Goal: Information Seeking & Learning: Learn about a topic

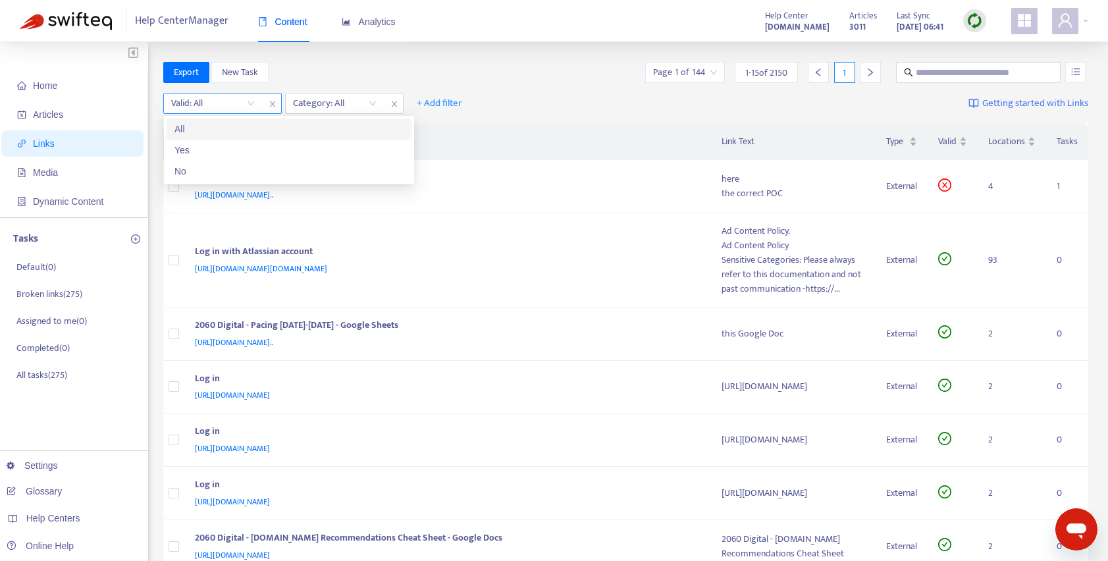
click at [217, 106] on input "search" at bounding box center [213, 103] width 84 height 20
click at [205, 172] on div "No" at bounding box center [288, 171] width 229 height 14
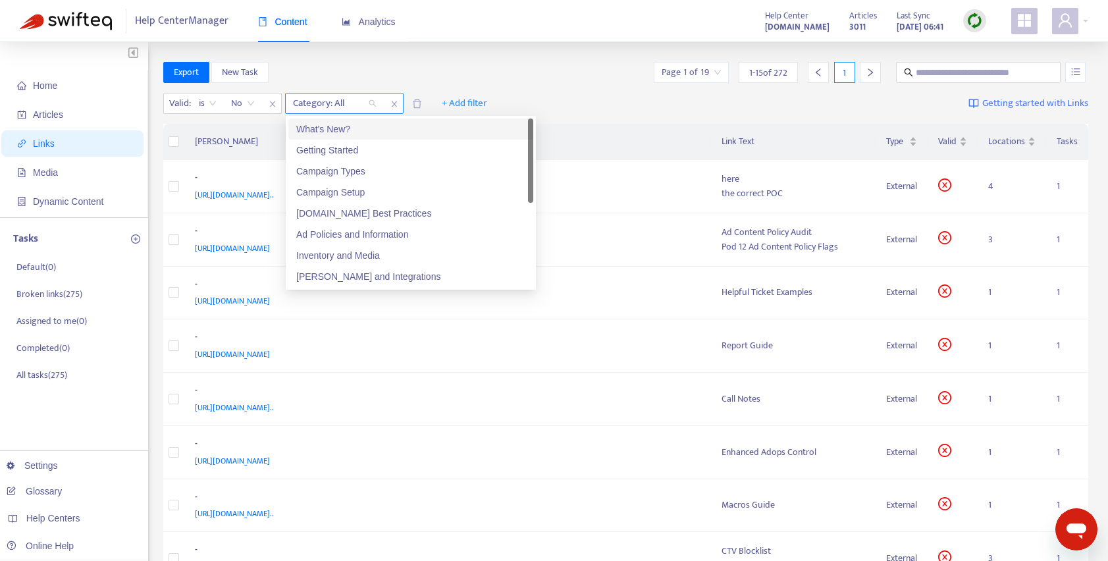
click at [353, 100] on div at bounding box center [328, 103] width 80 height 16
click at [330, 130] on div "What's New?" at bounding box center [410, 129] width 229 height 14
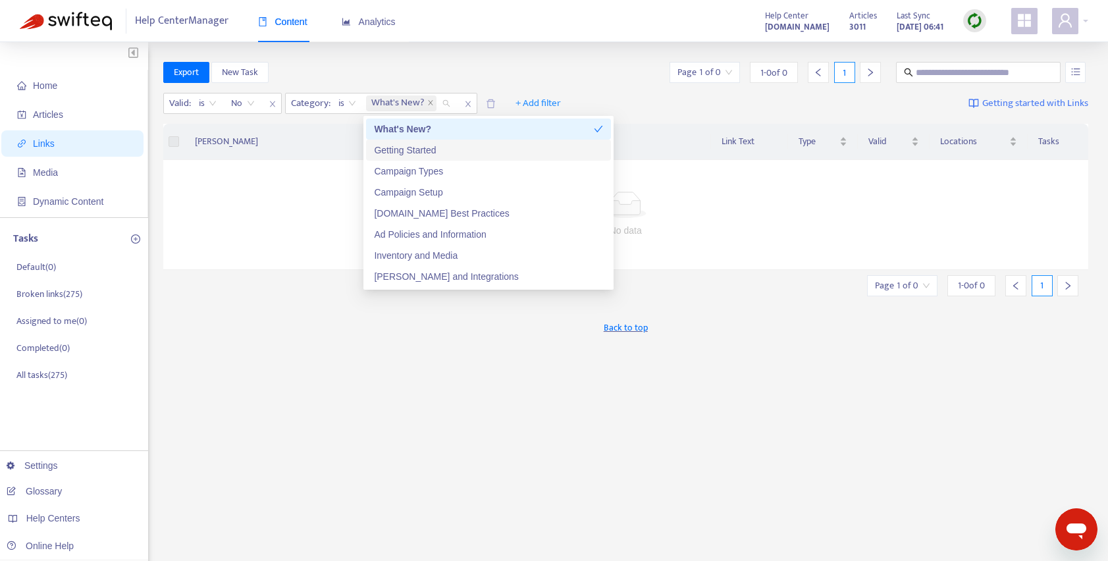
click at [395, 148] on div "Getting Started" at bounding box center [488, 150] width 229 height 14
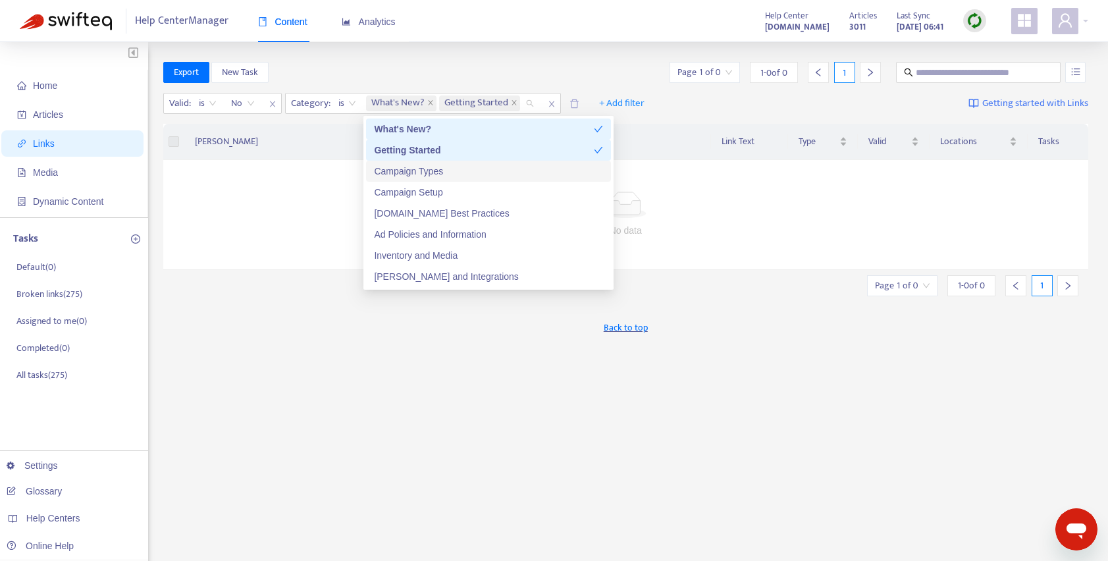
click at [394, 175] on div "Campaign Types" at bounding box center [488, 171] width 229 height 14
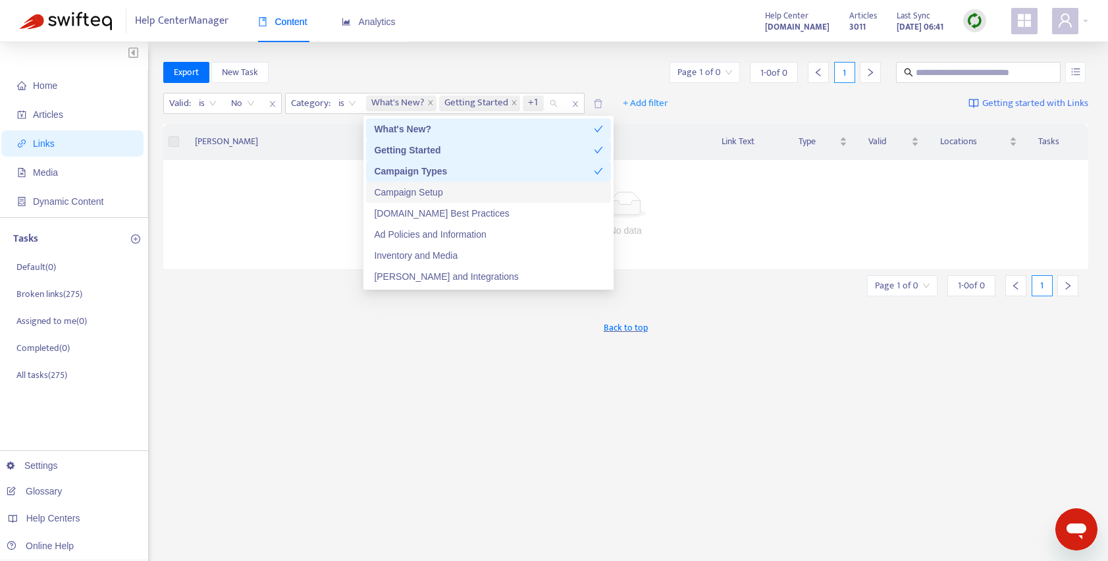
click at [389, 190] on div "Campaign Setup" at bounding box center [488, 192] width 229 height 14
click at [393, 211] on div "[DOMAIN_NAME] Best Practices" at bounding box center [488, 213] width 229 height 14
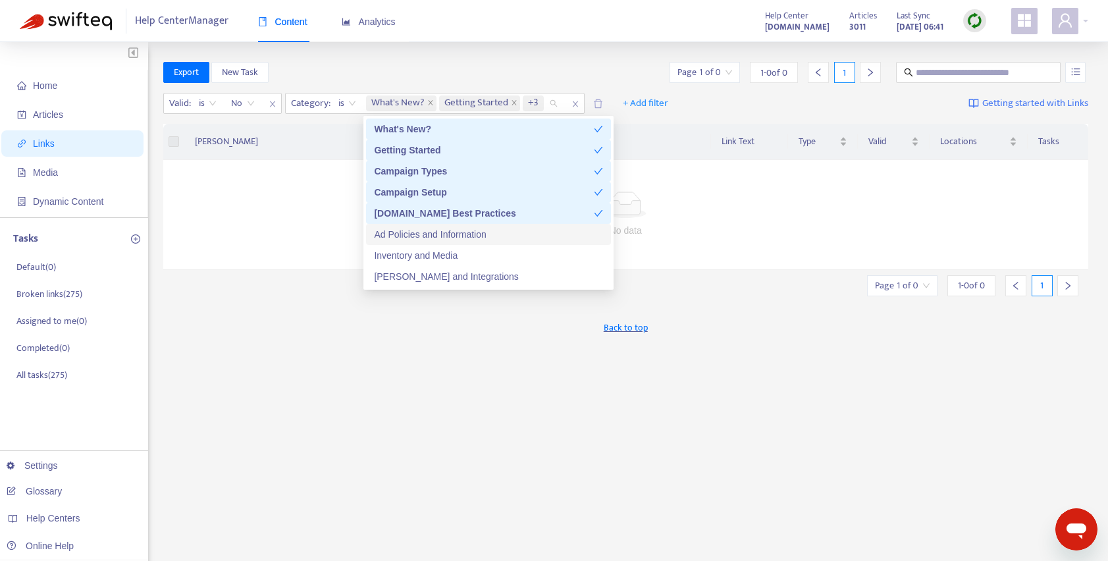
click at [399, 236] on div "Ad Policies and Information" at bounding box center [488, 234] width 229 height 14
click at [398, 255] on div "Inventory and Media" at bounding box center [488, 255] width 229 height 14
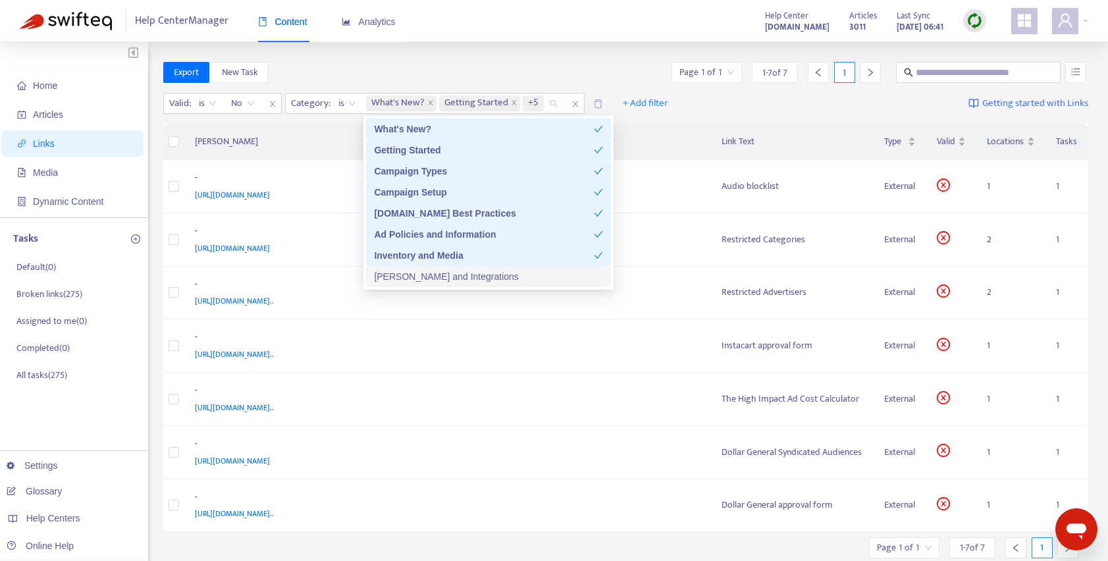
click at [394, 278] on div "[PERSON_NAME] and Integrations" at bounding box center [488, 276] width 229 height 14
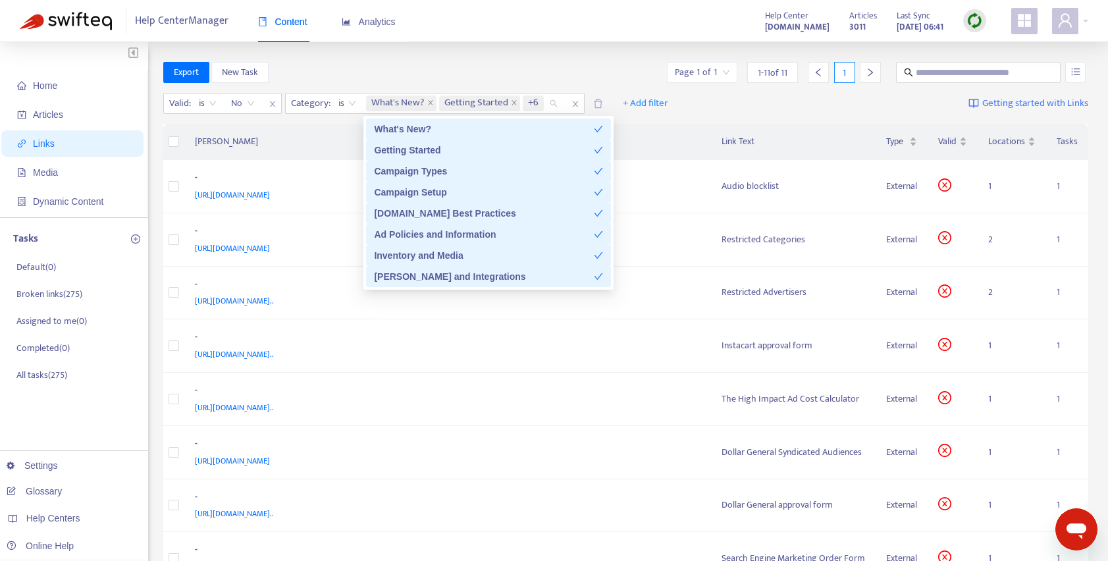
scroll to position [84, 0]
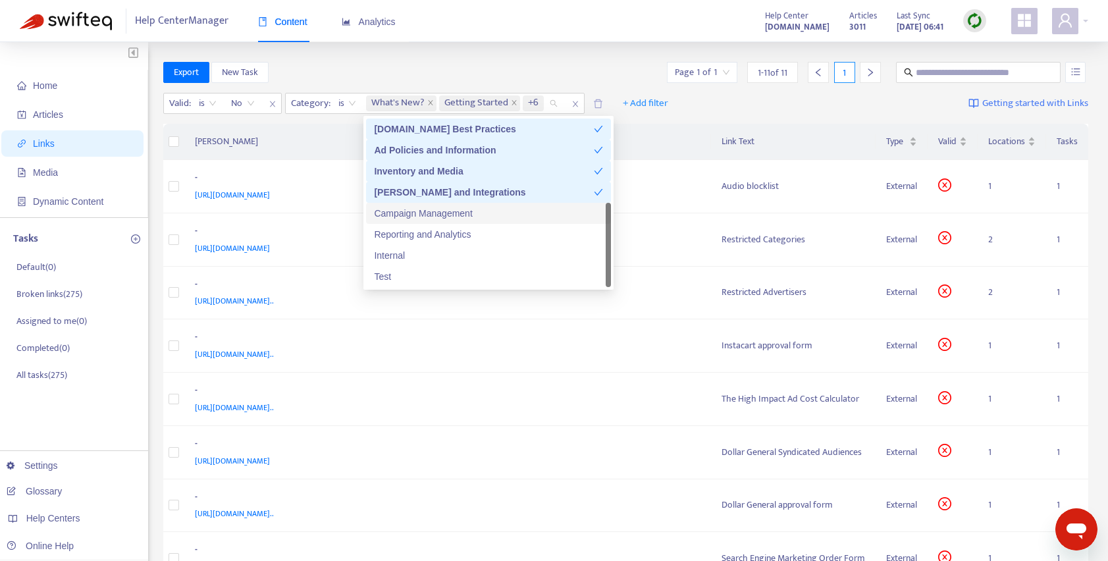
click at [407, 215] on div "Campaign Management" at bounding box center [488, 213] width 229 height 14
click at [411, 233] on div "Reporting and Analytics" at bounding box center [488, 234] width 229 height 14
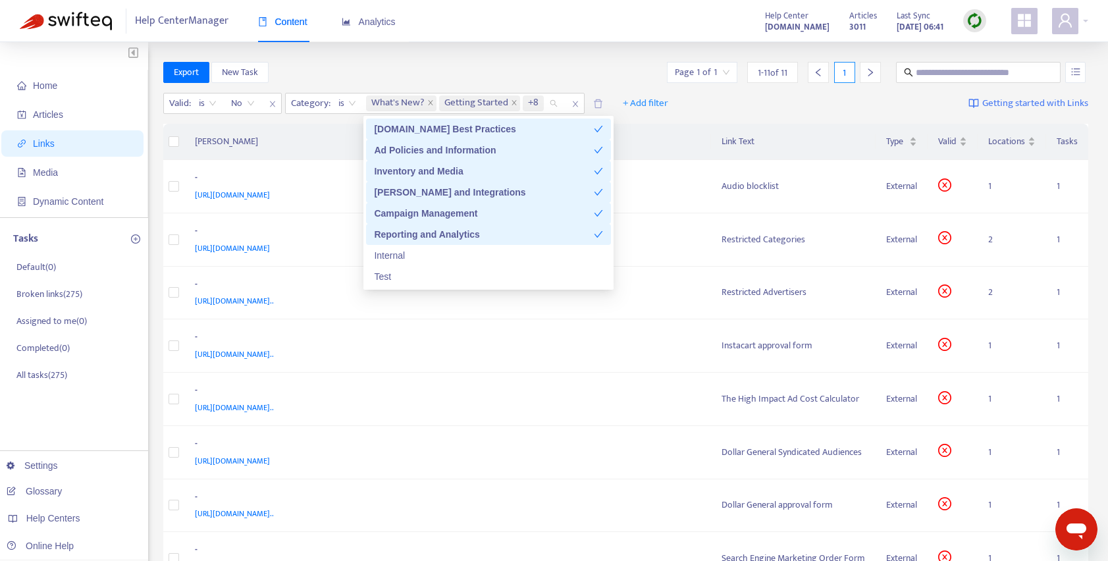
click at [663, 134] on th "[PERSON_NAME]" at bounding box center [447, 142] width 527 height 36
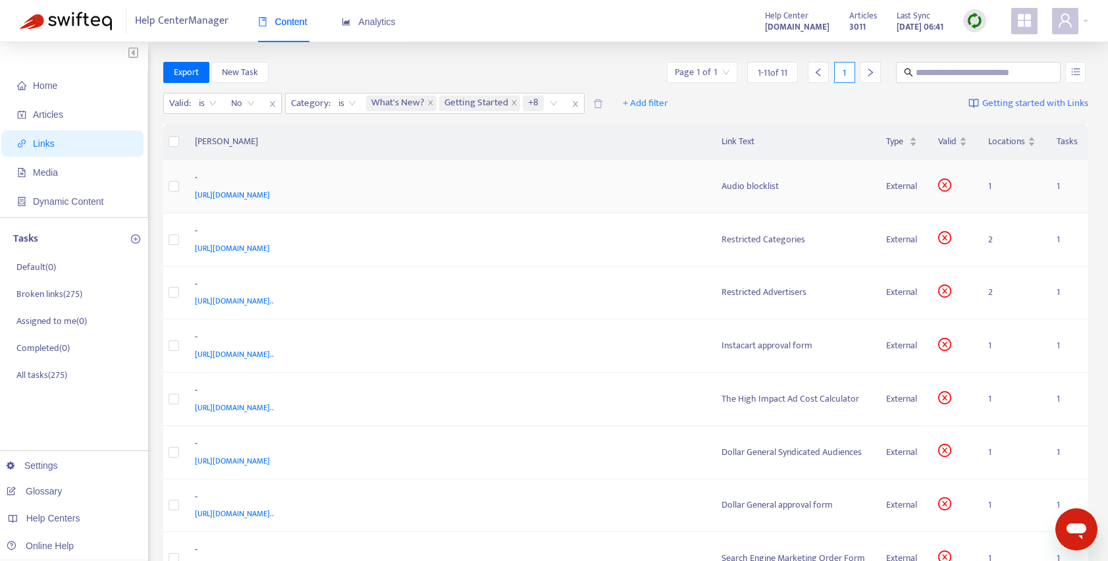
click at [663, 188] on div "[URL][DOMAIN_NAME]" at bounding box center [445, 195] width 501 height 14
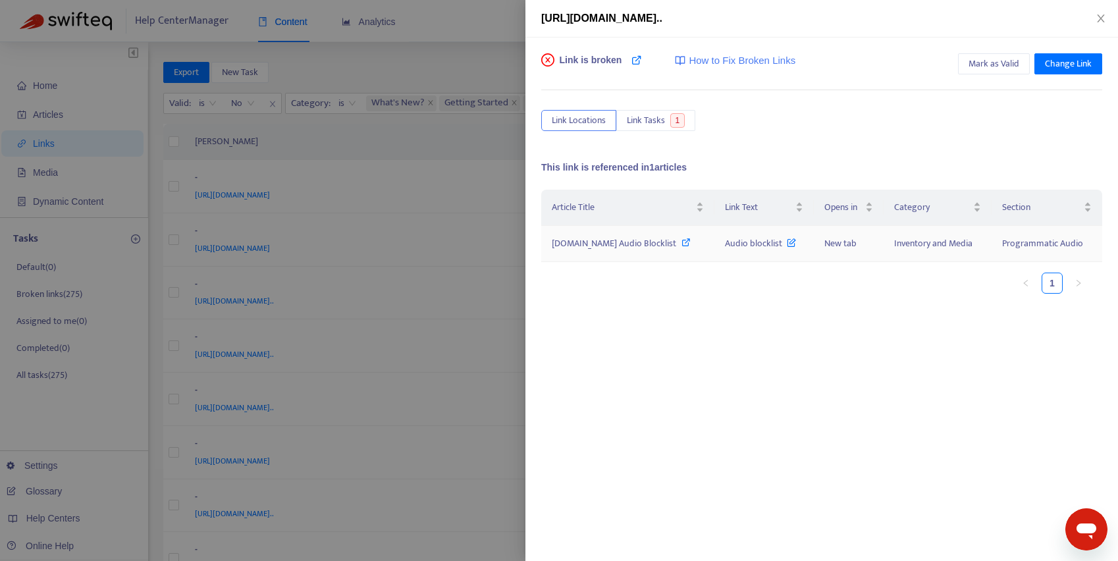
click at [725, 244] on span "Audio blocklist" at bounding box center [760, 243] width 71 height 15
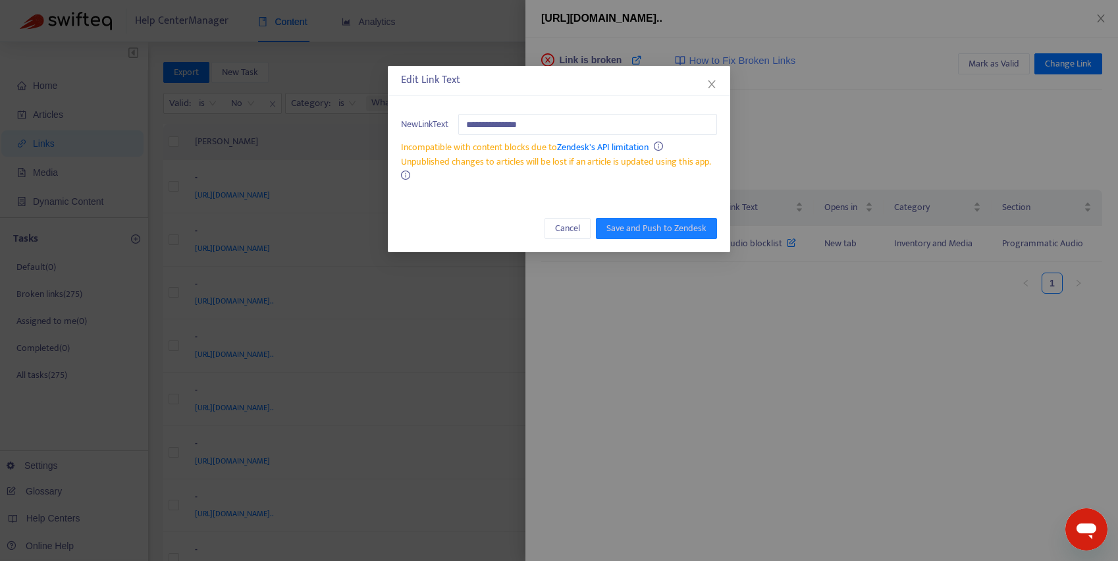
click at [713, 84] on icon "close" at bounding box center [711, 84] width 11 height 11
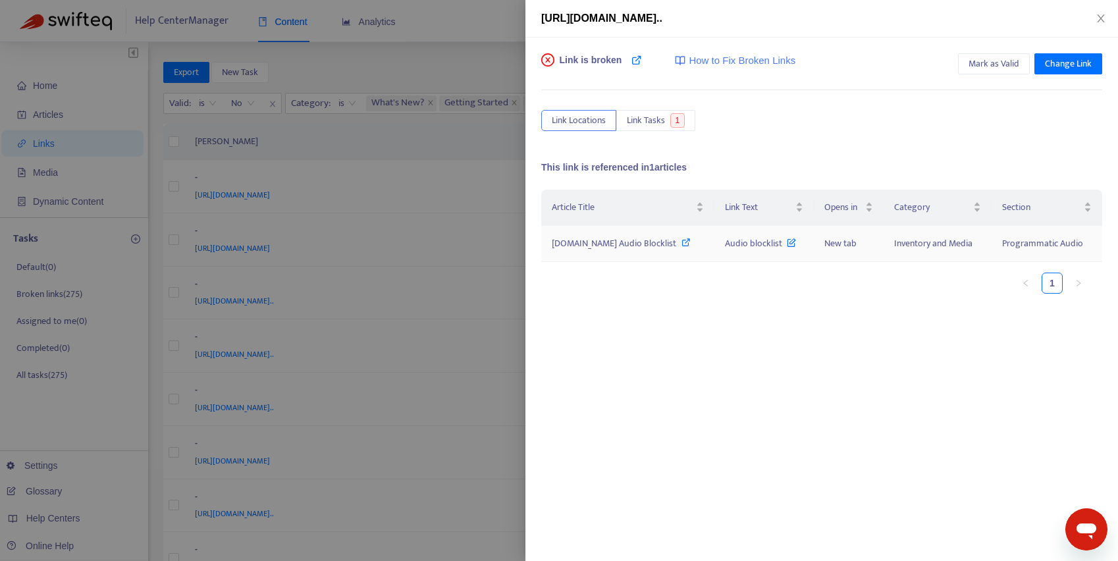
click at [602, 246] on span "[DOMAIN_NAME] Audio Blocklist" at bounding box center [614, 243] width 124 height 15
drag, startPoint x: 1101, startPoint y: 20, endPoint x: 1089, endPoint y: 26, distance: 13.2
click at [1100, 20] on icon "close" at bounding box center [1100, 18] width 11 height 11
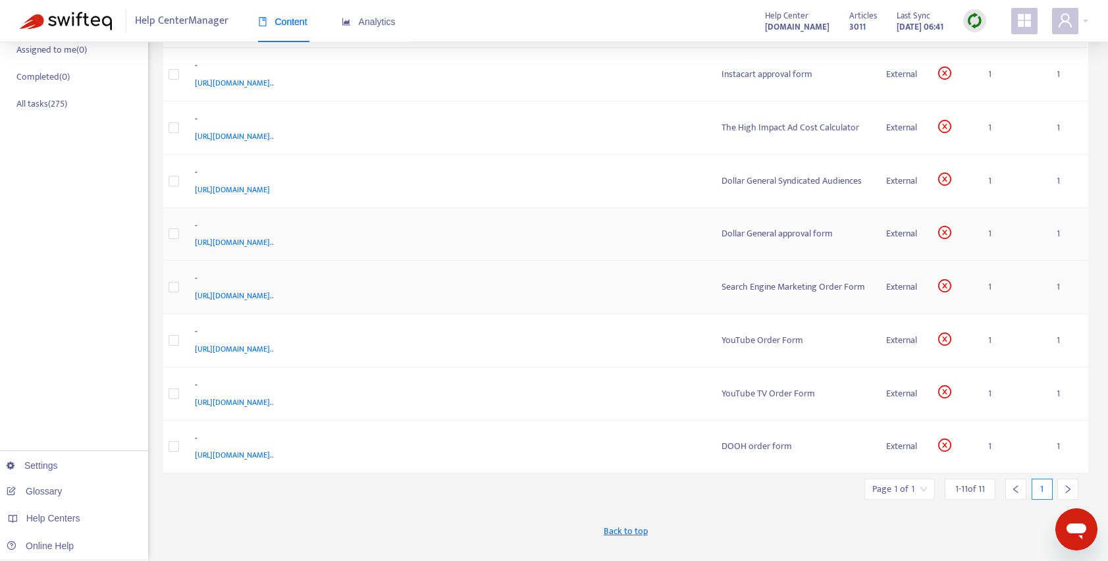
scroll to position [0, 0]
